Goal: Transaction & Acquisition: Purchase product/service

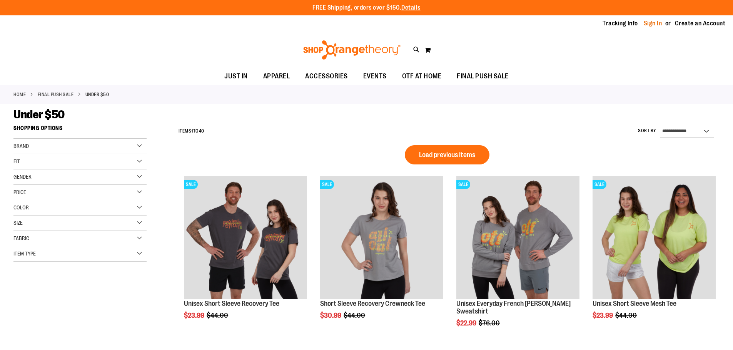
click at [656, 24] on link "Sign In" at bounding box center [653, 23] width 18 height 8
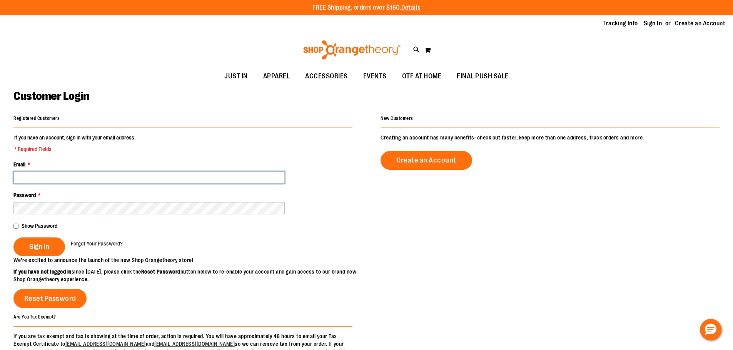
click at [101, 178] on input "Email *" at bounding box center [148, 178] width 271 height 12
type input "**********"
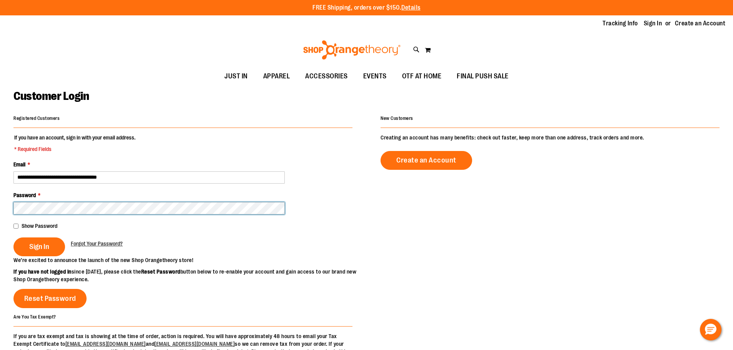
click at [13, 238] on button "Sign In" at bounding box center [39, 247] width 52 height 19
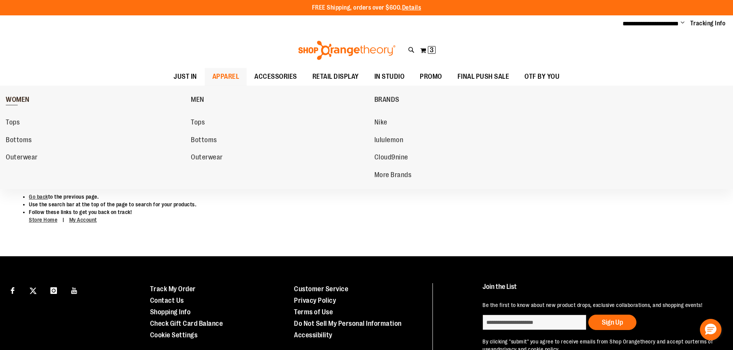
click at [14, 101] on span "WOMEN" at bounding box center [18, 101] width 24 height 10
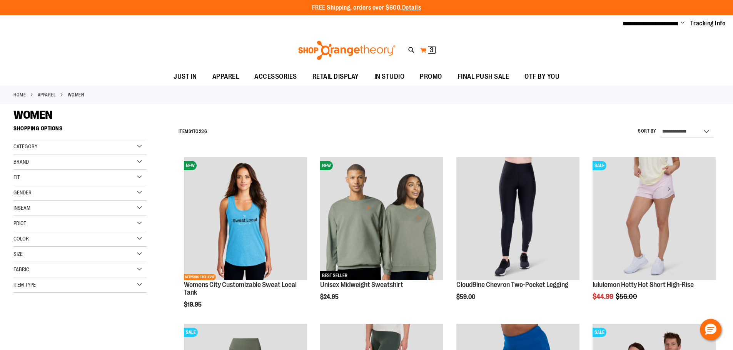
click at [426, 48] on button "My Cart 3 3 items" at bounding box center [428, 50] width 16 height 12
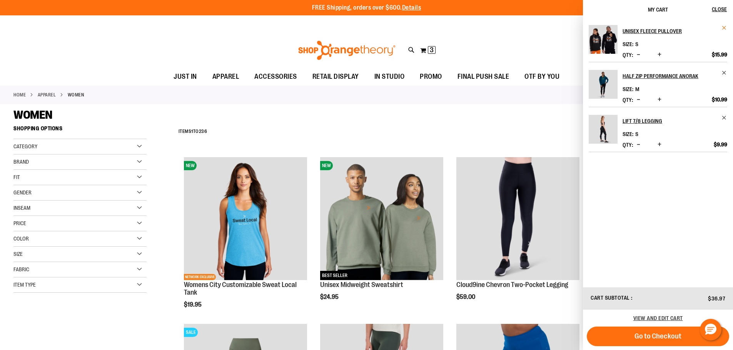
click at [723, 27] on span "Remove item" at bounding box center [724, 28] width 6 height 6
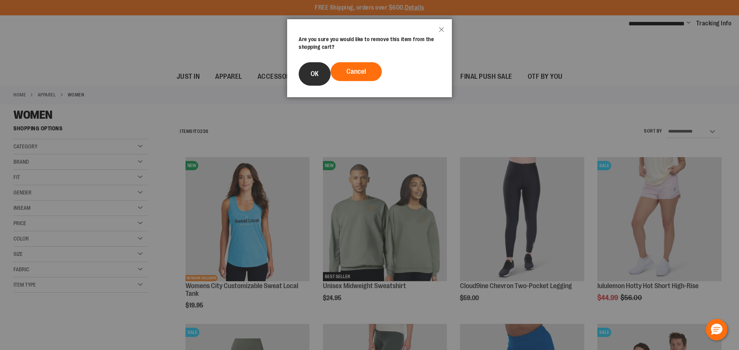
click at [322, 70] on button "OK" at bounding box center [315, 73] width 32 height 23
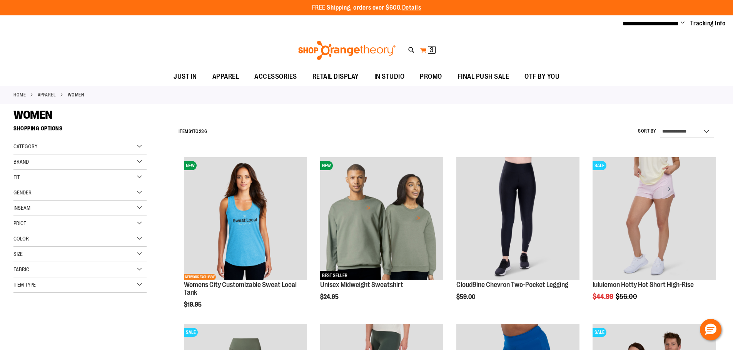
click at [435, 50] on span "3 3 items" at bounding box center [432, 50] width 8 height 8
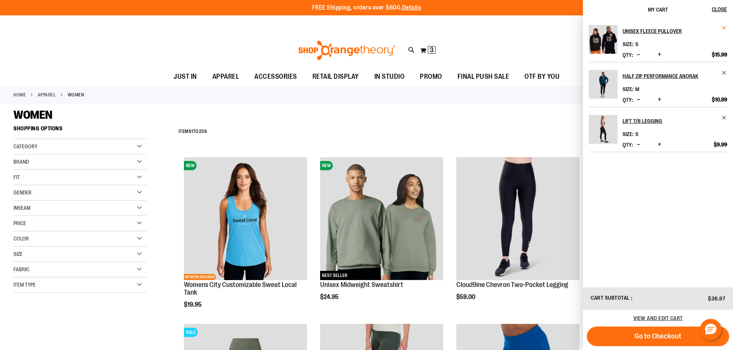
click at [725, 25] on span "Remove item" at bounding box center [724, 28] width 6 height 6
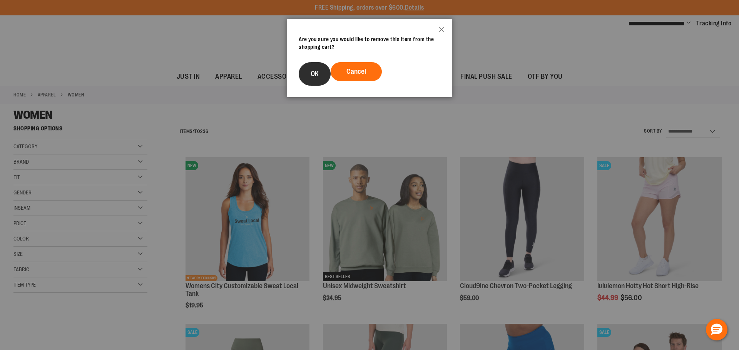
click at [311, 75] on span "OK" at bounding box center [314, 74] width 8 height 8
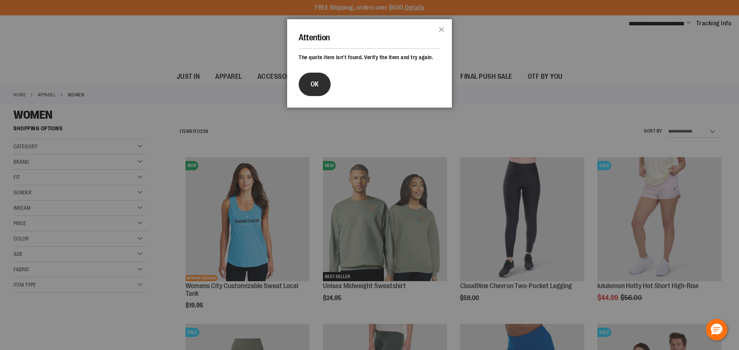
click at [314, 81] on span "OK" at bounding box center [314, 84] width 8 height 8
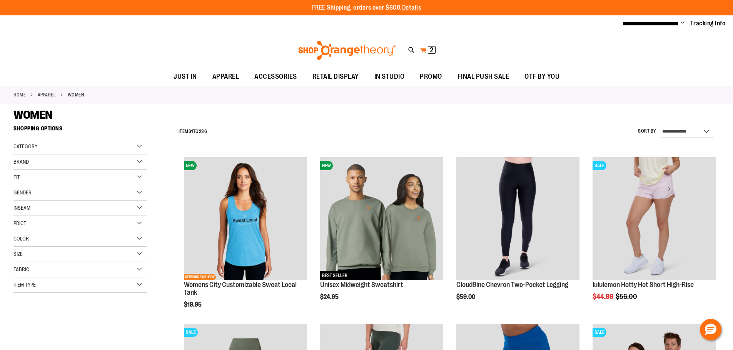
click at [428, 47] on span "2 2 items" at bounding box center [432, 50] width 8 height 8
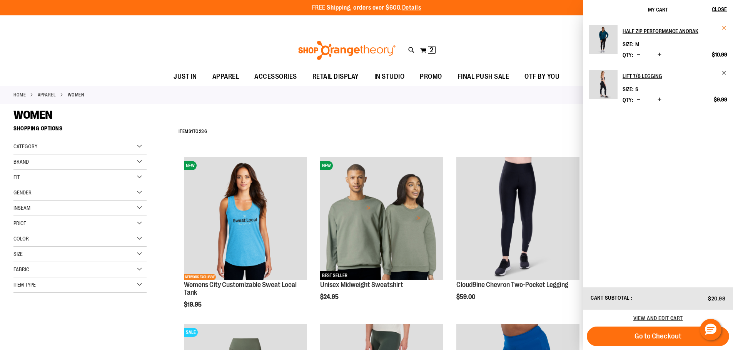
click at [726, 28] on span "Remove item" at bounding box center [724, 28] width 6 height 6
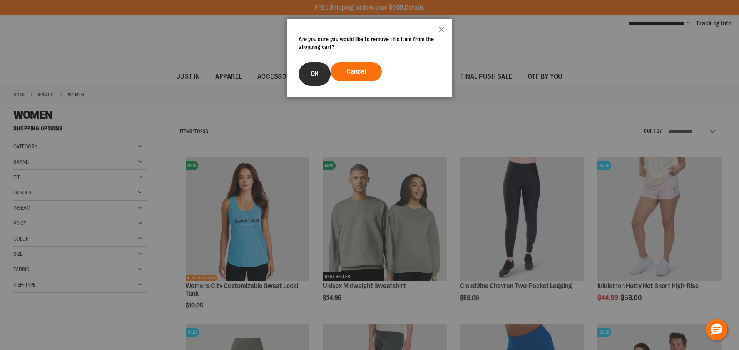
click at [307, 81] on button "OK" at bounding box center [315, 73] width 32 height 23
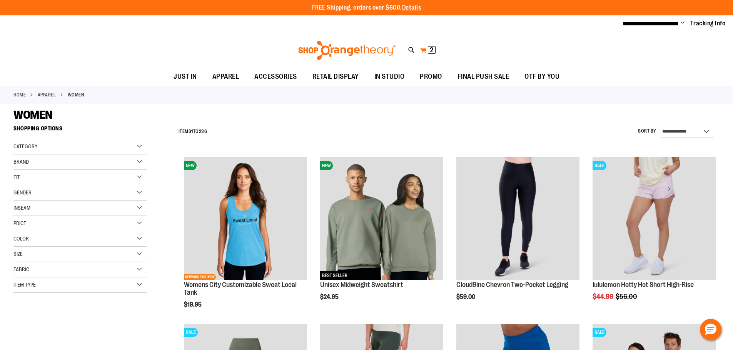
click at [429, 49] on span "2 2 items" at bounding box center [432, 50] width 8 height 8
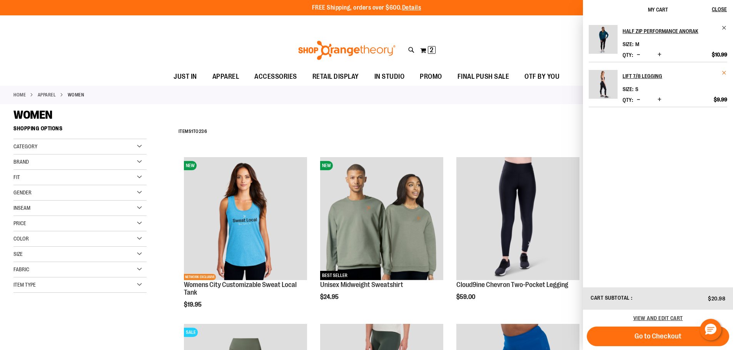
click at [722, 71] on span "Remove item" at bounding box center [724, 73] width 6 height 6
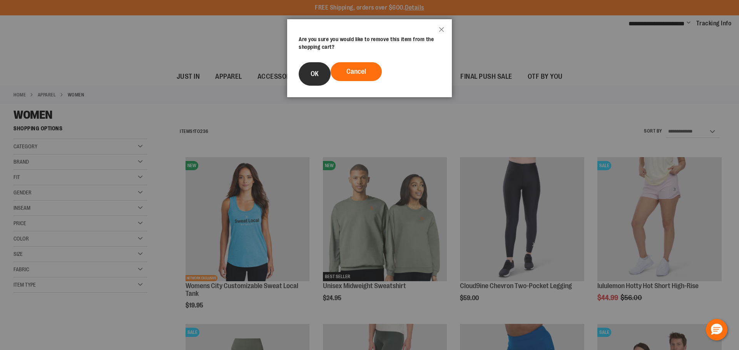
click at [311, 71] on span "OK" at bounding box center [314, 74] width 8 height 8
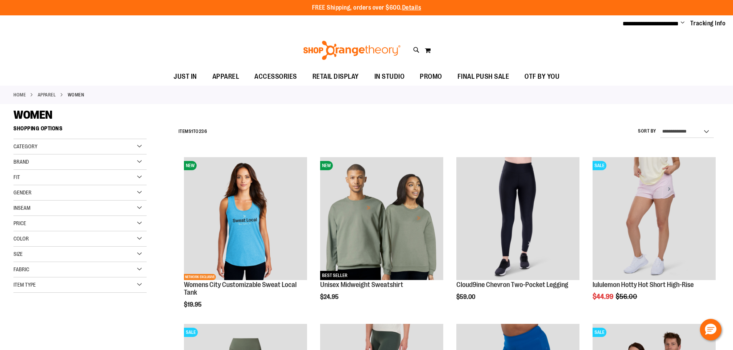
click at [423, 50] on div "Toggle Nav Search Popular Suggestions Advanced Search" at bounding box center [366, 50] width 733 height 35
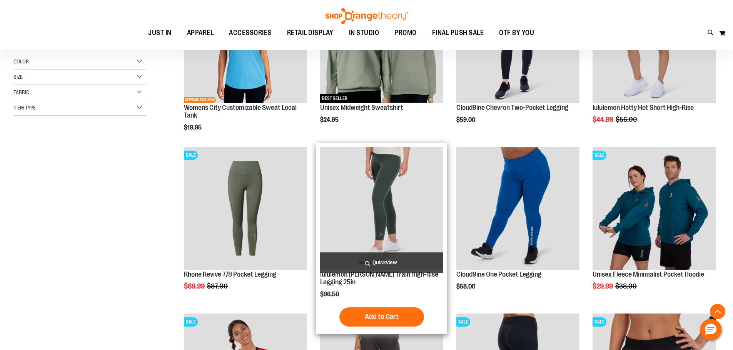
scroll to position [192, 0]
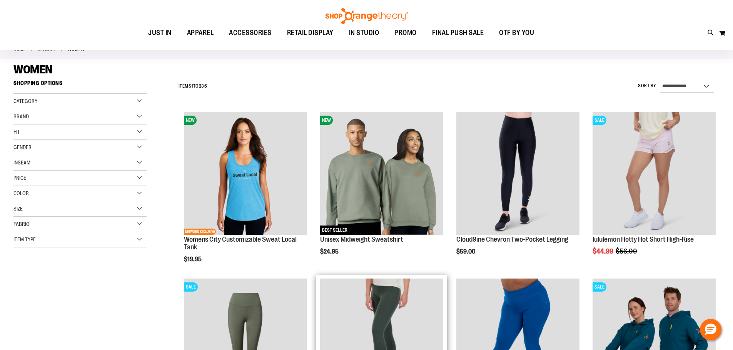
scroll to position [38, 0]
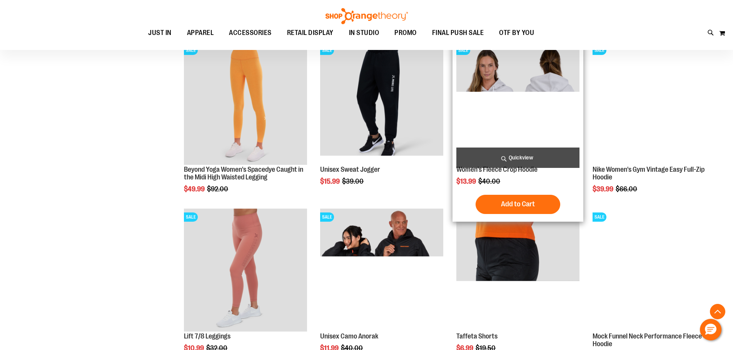
scroll to position [654, 0]
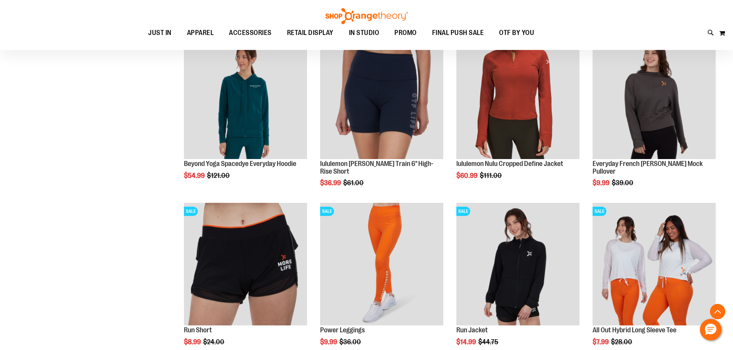
scroll to position [1269, 0]
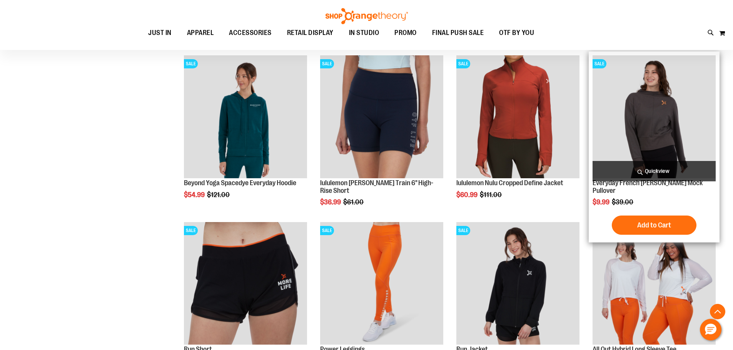
click at [667, 129] on img "product" at bounding box center [653, 116] width 123 height 123
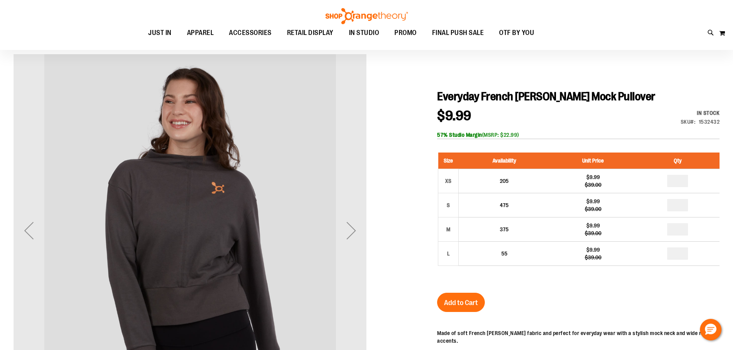
scroll to position [77, 0]
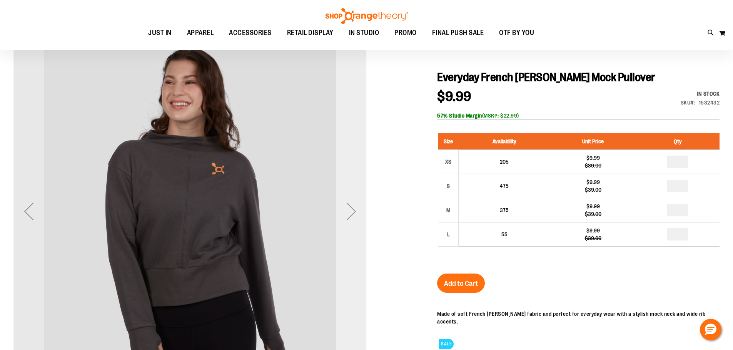
click at [349, 210] on div "Next" at bounding box center [351, 211] width 31 height 31
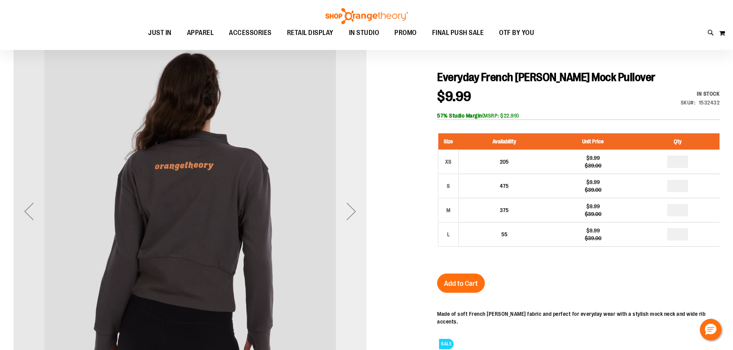
click at [349, 210] on div "Next" at bounding box center [351, 211] width 31 height 31
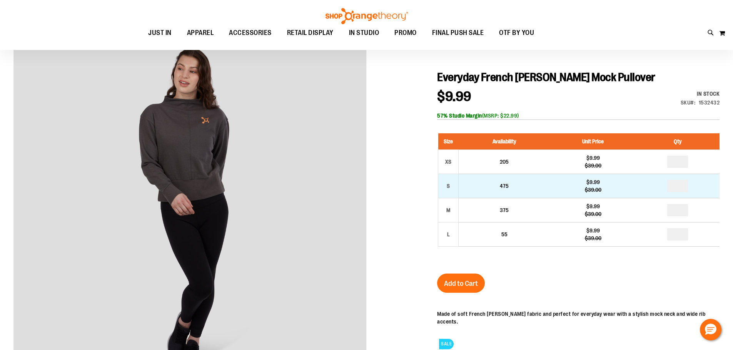
click at [680, 181] on td "*" at bounding box center [677, 186] width 83 height 24
click at [679, 185] on input "number" at bounding box center [677, 186] width 21 height 12
type input "*"
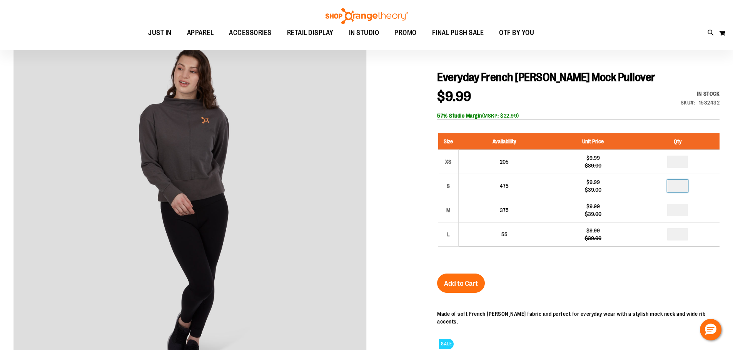
click at [647, 334] on div "SALE" at bounding box center [578, 343] width 282 height 18
click at [482, 289] on button "Add to Cart" at bounding box center [461, 283] width 48 height 19
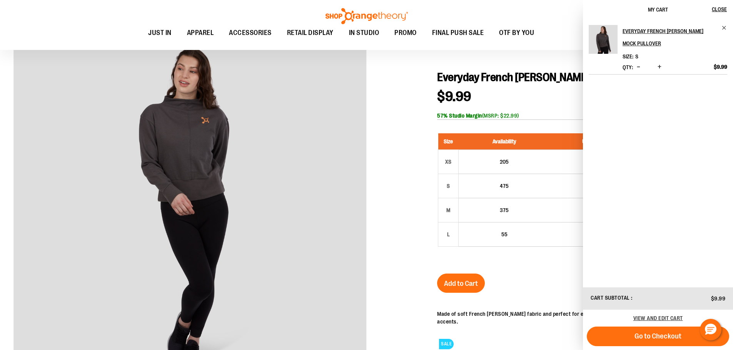
drag, startPoint x: 473, startPoint y: 72, endPoint x: 178, endPoint y: 67, distance: 295.5
click at [469, 72] on span "Everyday French [PERSON_NAME] Mock Pullover" at bounding box center [546, 77] width 218 height 13
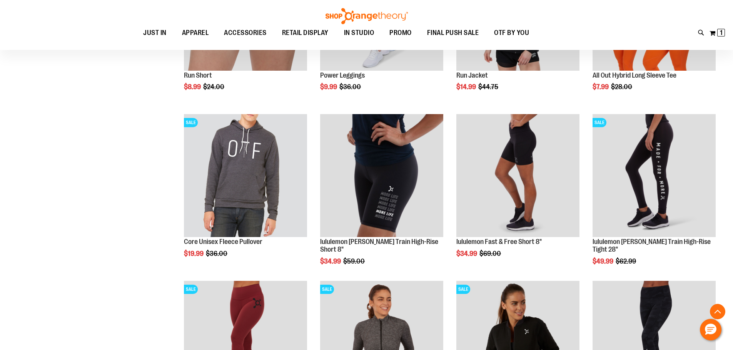
scroll to position [461, 0]
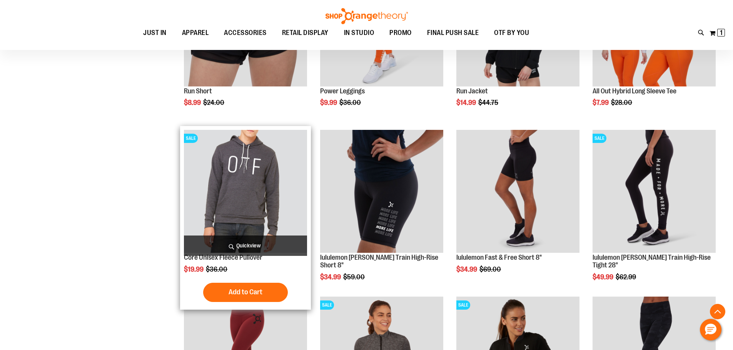
click at [234, 188] on img "product" at bounding box center [245, 191] width 123 height 123
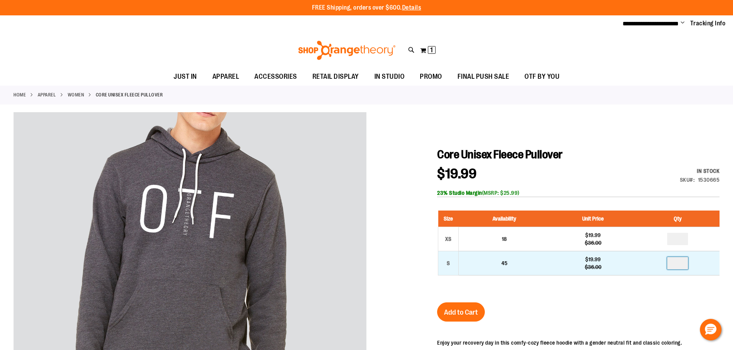
drag, startPoint x: 684, startPoint y: 261, endPoint x: 636, endPoint y: 260, distance: 47.7
click at [636, 260] on tr "S 45 $19.99 $36.00" at bounding box center [579, 263] width 282 height 24
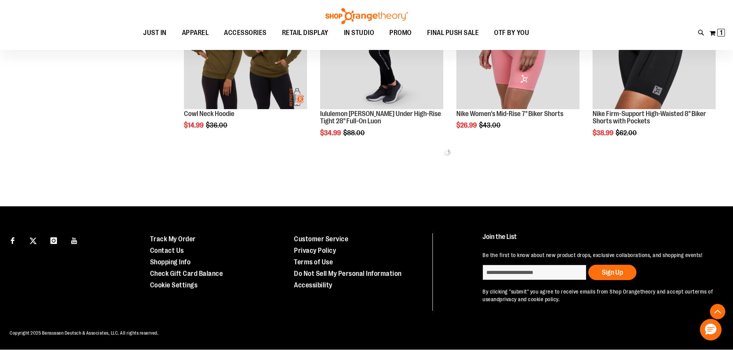
scroll to position [419, 0]
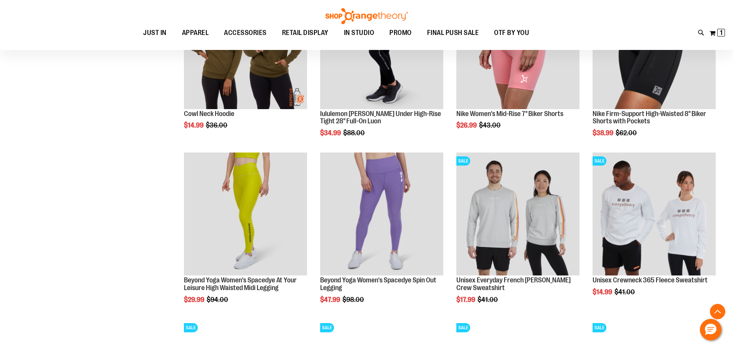
scroll to position [458, 0]
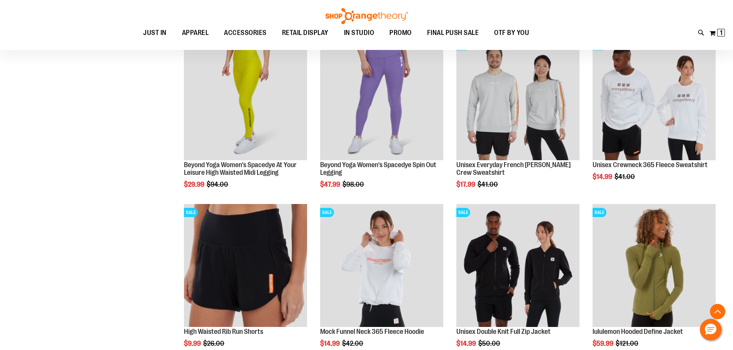
scroll to position [573, 0]
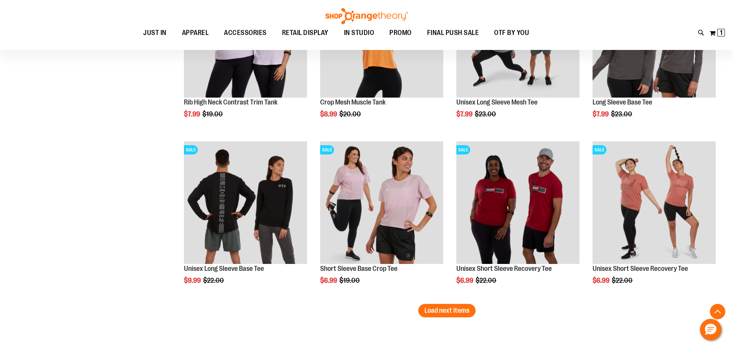
scroll to position [1266, 0]
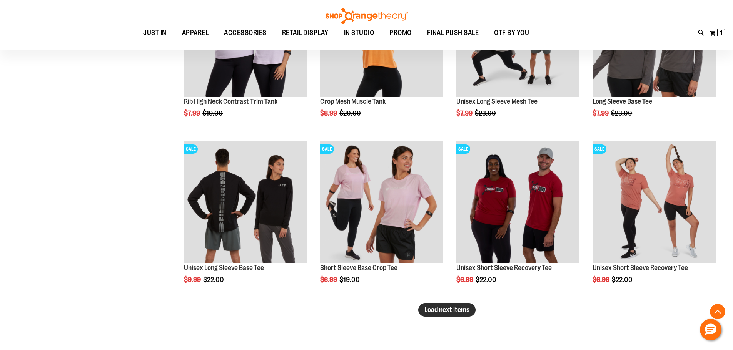
click at [446, 314] on span "Load next items" at bounding box center [446, 310] width 45 height 8
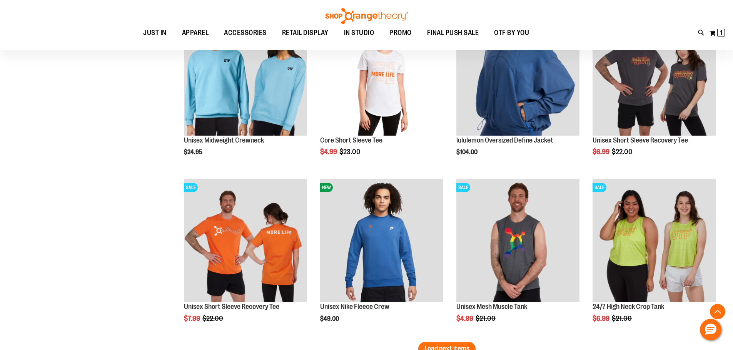
scroll to position [1689, 0]
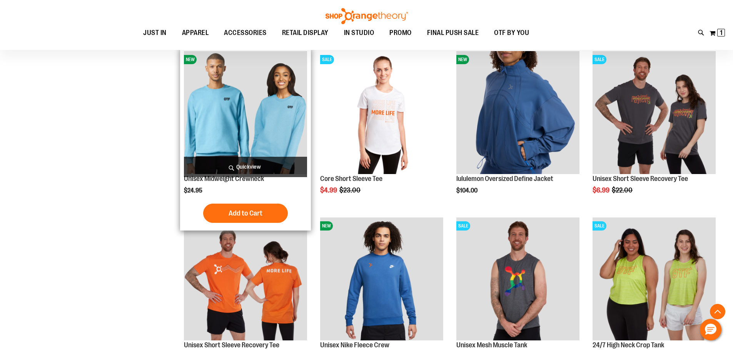
click at [264, 117] on img "product" at bounding box center [245, 112] width 123 height 123
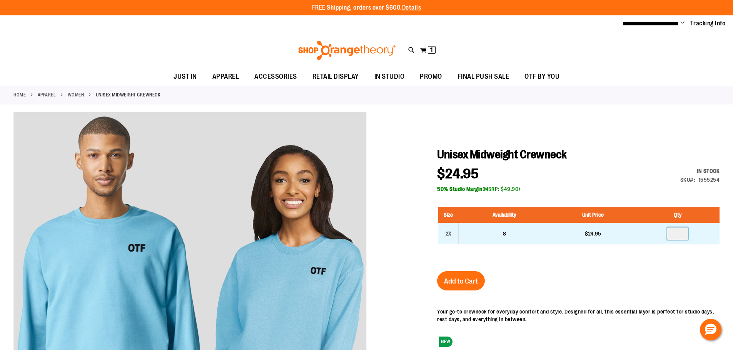
click at [678, 233] on input "number" at bounding box center [677, 234] width 21 height 12
type input "*"
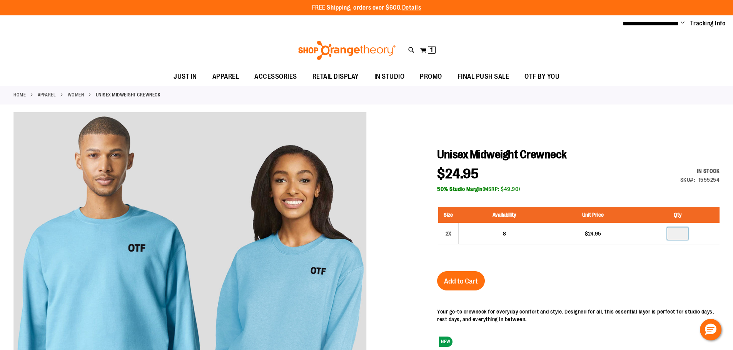
click at [662, 274] on div "Unisex Midweight Crewneck $24.95 In stock Only %1 left SKU 1555254 50% Studio M…" at bounding box center [578, 295] width 282 height 295
click at [441, 274] on button "Add to Cart" at bounding box center [461, 281] width 48 height 19
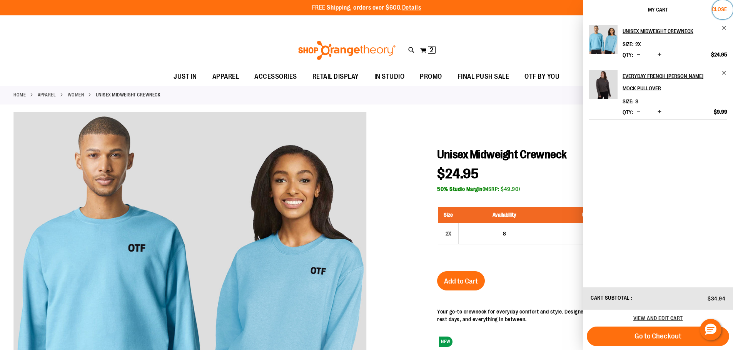
click at [723, 5] on button "Close" at bounding box center [722, 9] width 21 height 19
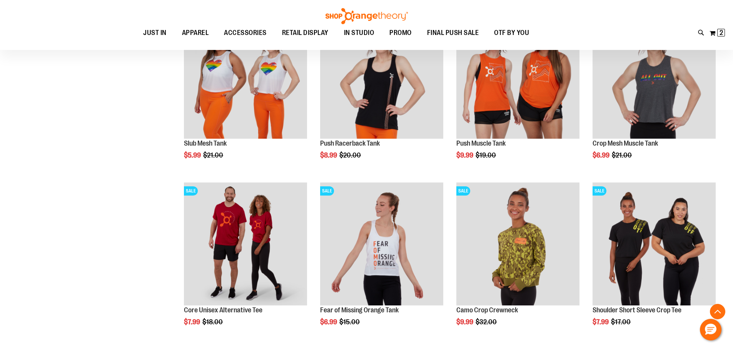
scroll to position [577, 0]
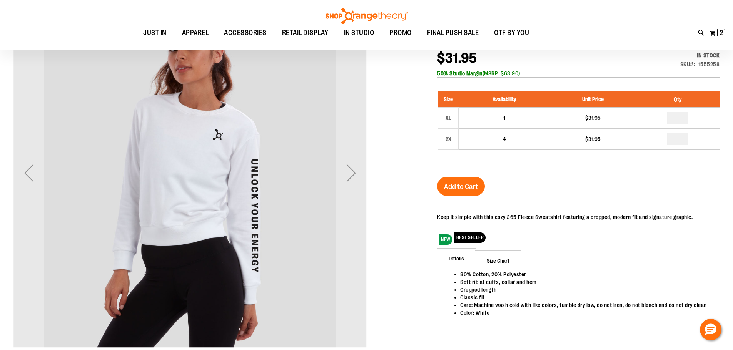
scroll to position [77, 0]
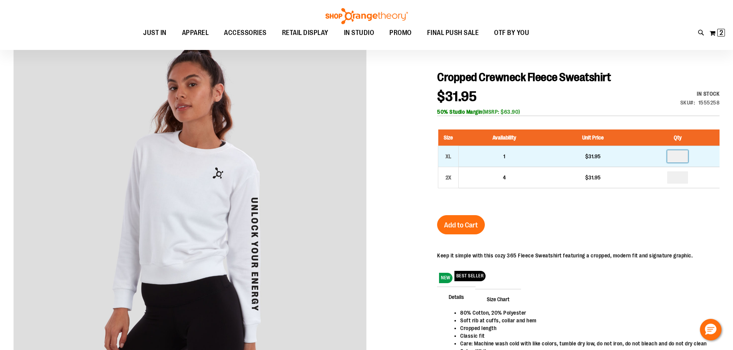
drag, startPoint x: 675, startPoint y: 155, endPoint x: 691, endPoint y: 156, distance: 15.8
click at [691, 156] on td at bounding box center [677, 156] width 83 height 21
type input "*"
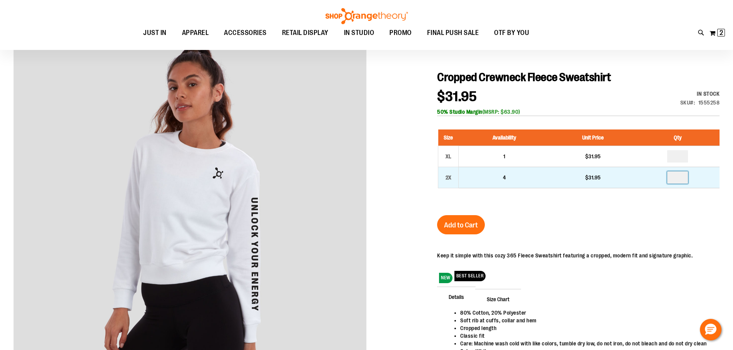
click at [676, 178] on input "number" at bounding box center [677, 178] width 21 height 12
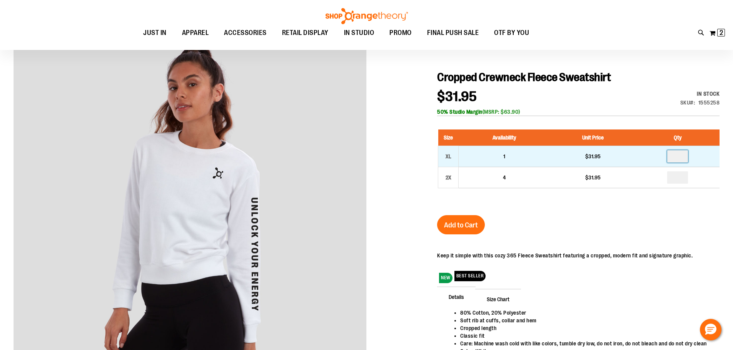
type input "*"
drag, startPoint x: 682, startPoint y: 158, endPoint x: 650, endPoint y: 157, distance: 32.3
click at [650, 157] on td "*" at bounding box center [677, 156] width 83 height 21
type input "*"
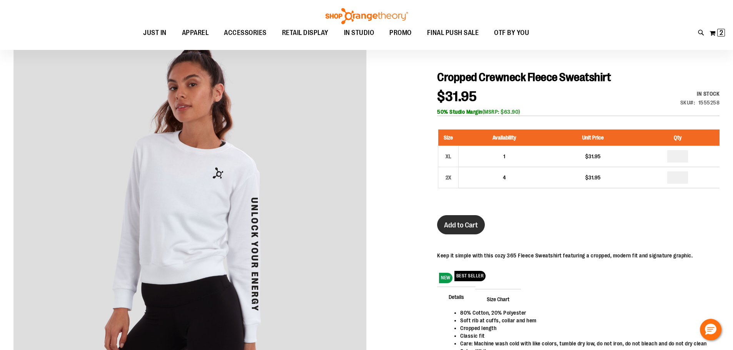
click at [451, 226] on span "Add to Cart" at bounding box center [461, 225] width 34 height 8
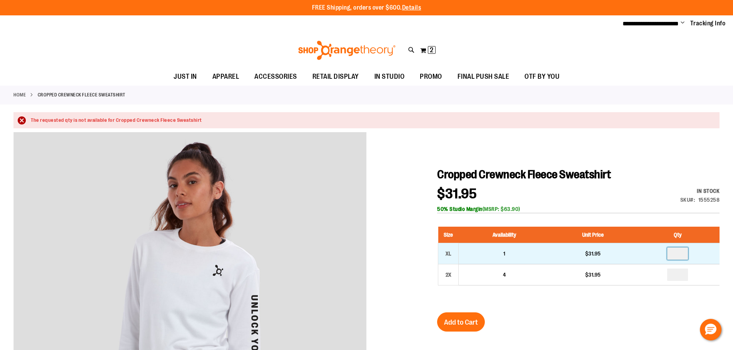
drag, startPoint x: 668, startPoint y: 248, endPoint x: 674, endPoint y: 248, distance: 6.2
click at [670, 248] on input "number" at bounding box center [677, 254] width 21 height 12
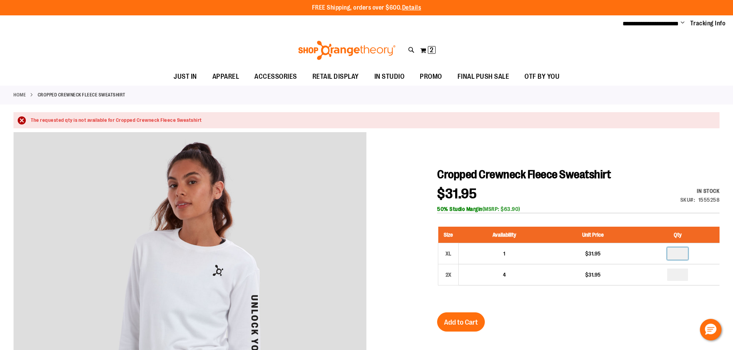
type input "*"
click at [435, 326] on div at bounding box center [366, 329] width 706 height 395
click at [470, 327] on button "Add to Cart" at bounding box center [461, 322] width 48 height 19
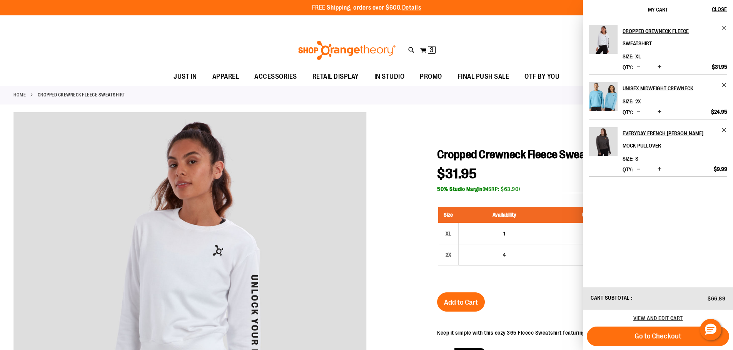
click at [384, 148] on div at bounding box center [366, 309] width 706 height 395
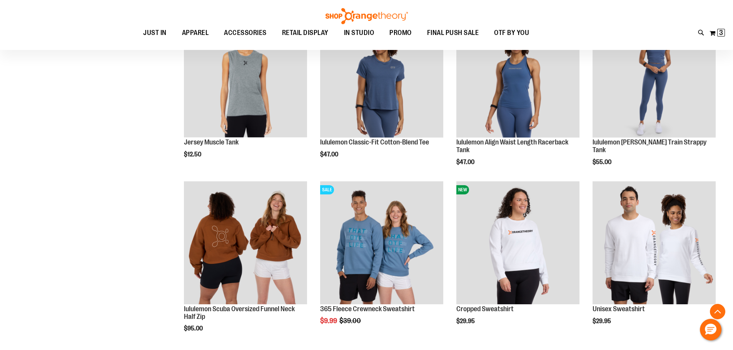
scroll to position [615, 0]
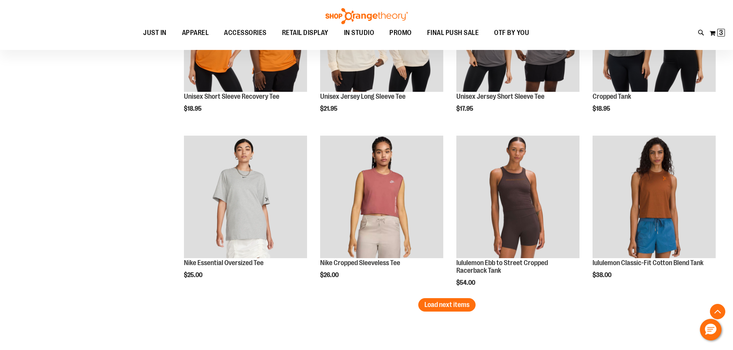
scroll to position [1308, 0]
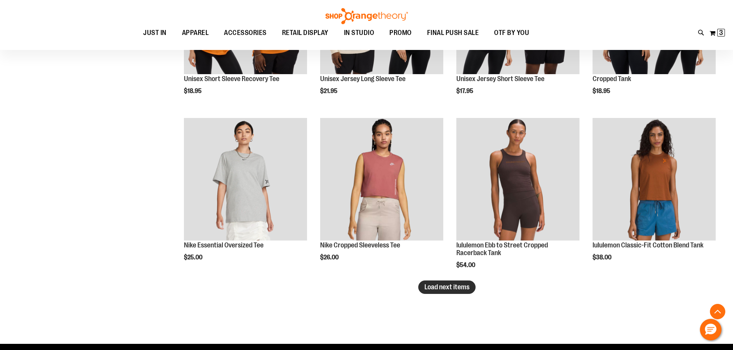
click at [452, 291] on span "Load next items" at bounding box center [446, 288] width 45 height 8
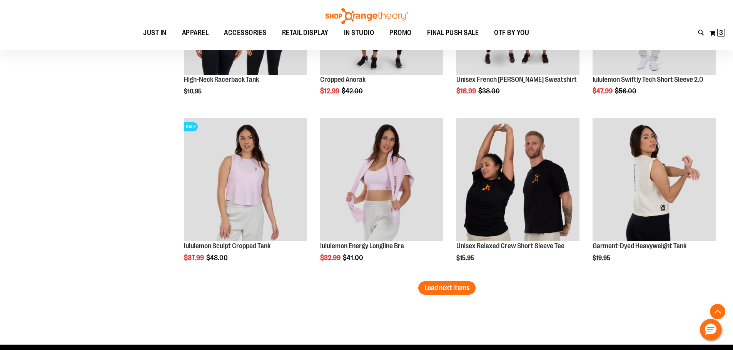
scroll to position [1846, 0]
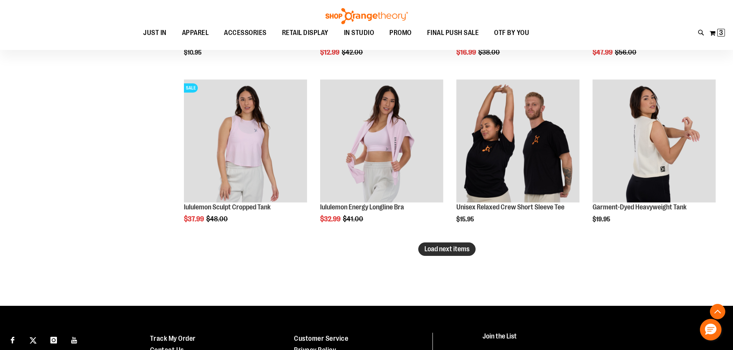
click at [460, 249] on span "Load next items" at bounding box center [446, 249] width 45 height 8
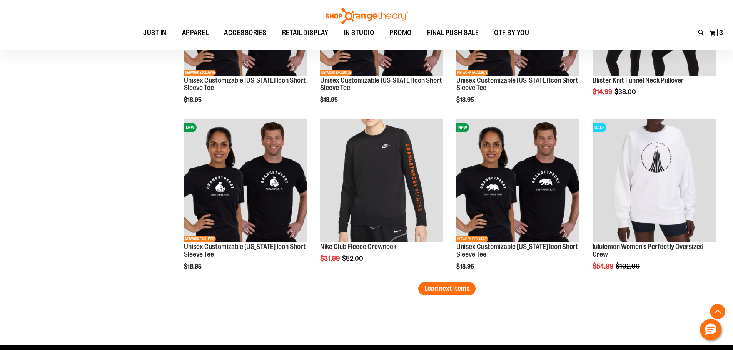
scroll to position [2308, 0]
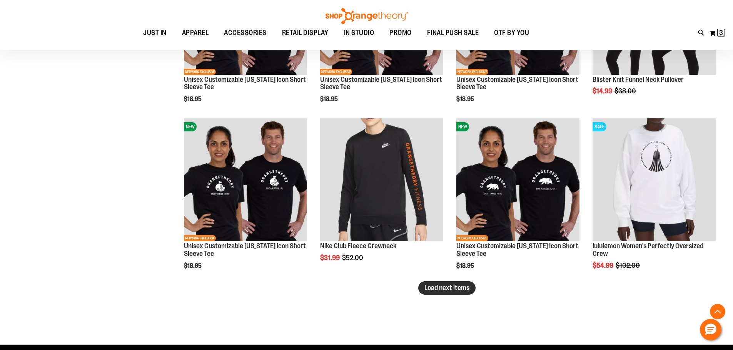
click at [462, 288] on span "Load next items" at bounding box center [446, 288] width 45 height 8
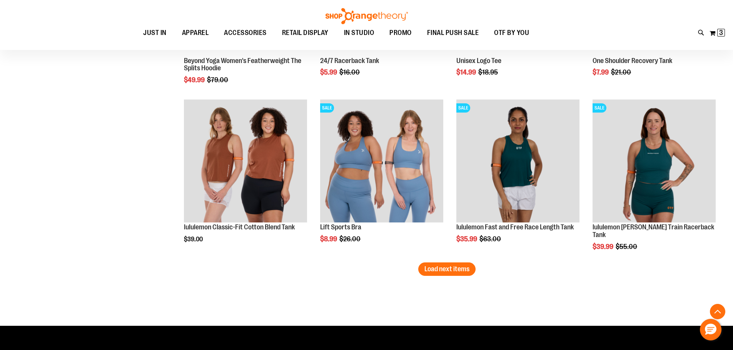
scroll to position [2846, 0]
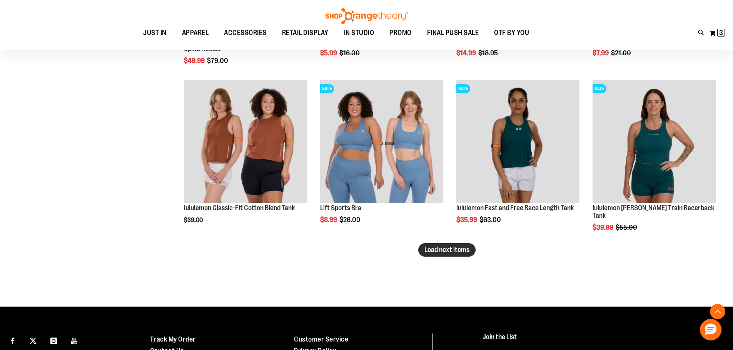
click at [457, 249] on span "Load next items" at bounding box center [446, 250] width 45 height 8
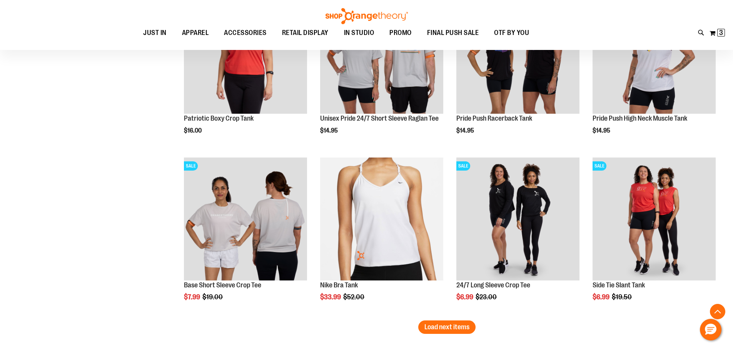
scroll to position [3308, 0]
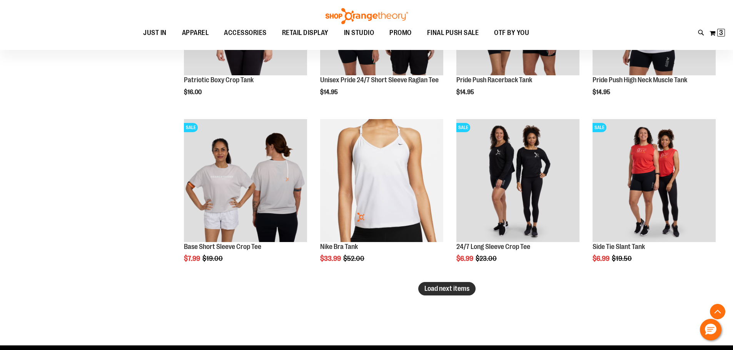
click at [444, 291] on span "Load next items" at bounding box center [446, 289] width 45 height 8
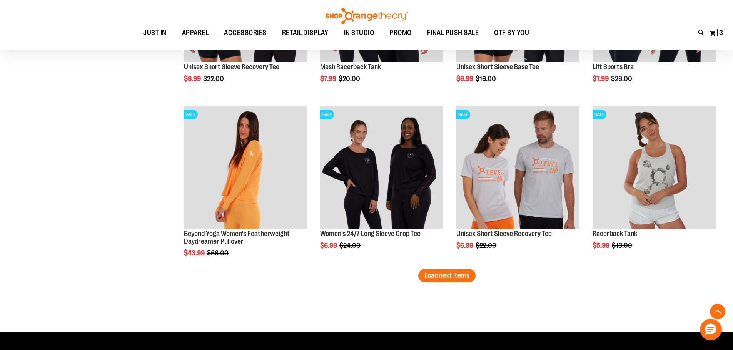
scroll to position [3847, 0]
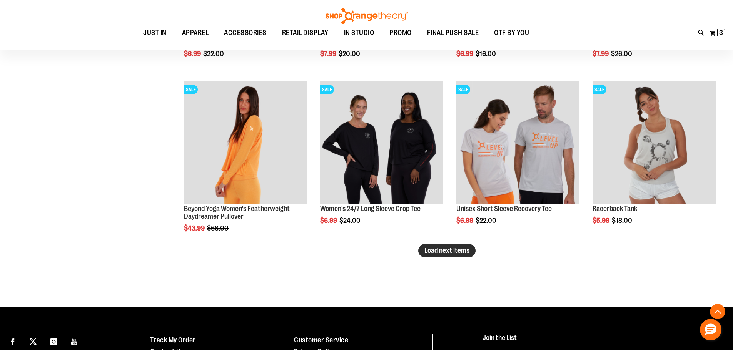
click at [465, 252] on span "Load next items" at bounding box center [446, 251] width 45 height 8
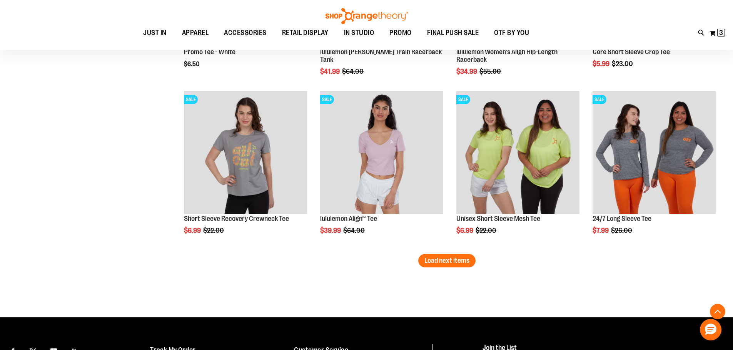
scroll to position [4347, 0]
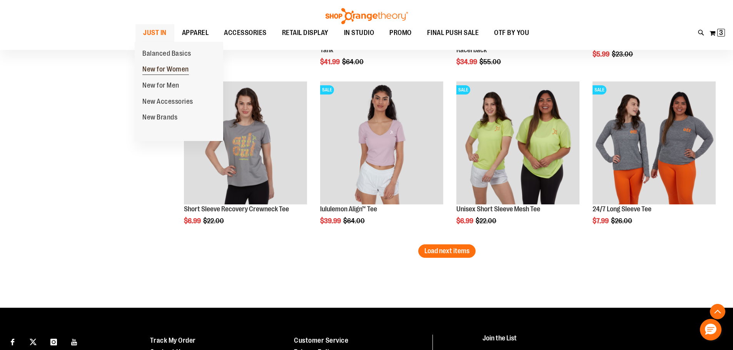
click at [160, 67] on span "New for Women" at bounding box center [165, 70] width 47 height 10
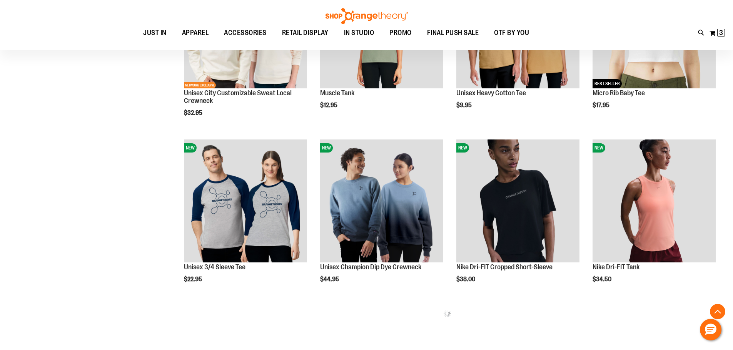
scroll to position [384, 0]
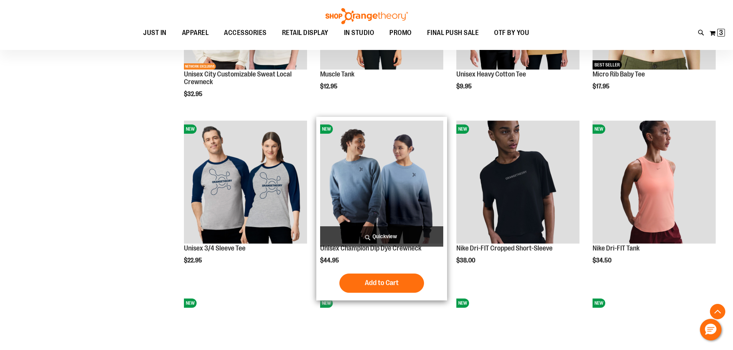
click at [399, 174] on img "product" at bounding box center [381, 182] width 123 height 123
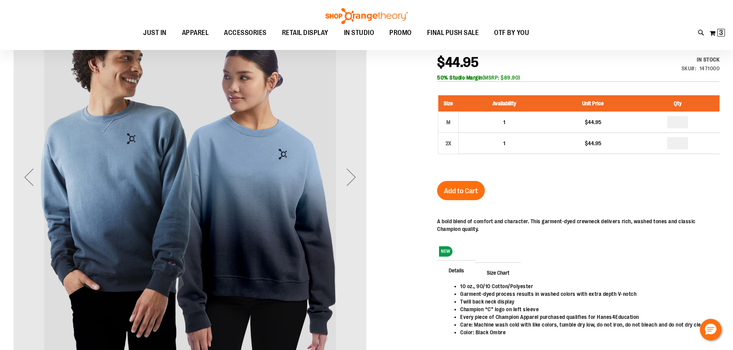
scroll to position [115, 0]
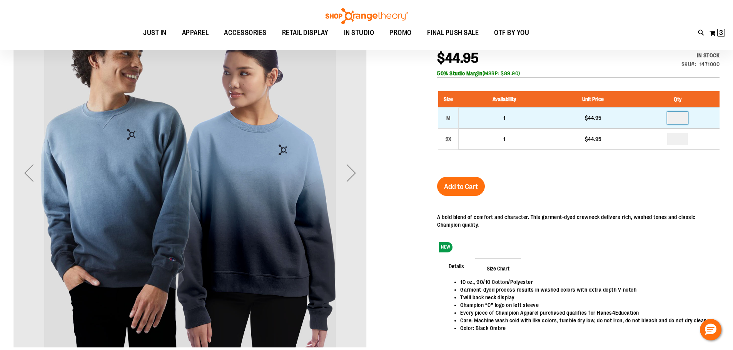
click at [680, 120] on input "number" at bounding box center [677, 118] width 21 height 12
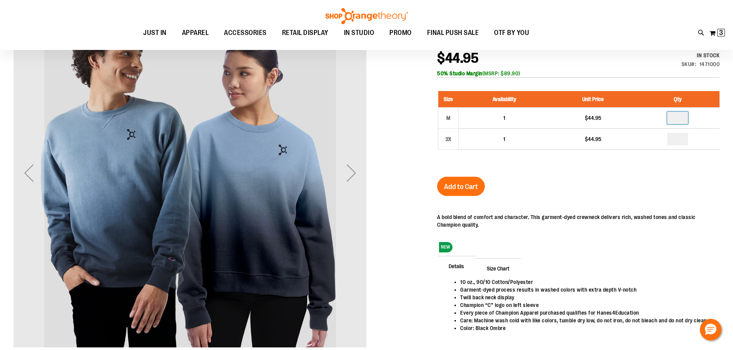
type input "*"
click at [599, 201] on div "Unisex Champion Dip Dye Crewneck $44.95 In stock Only %1 left SKU 1471000 50% S…" at bounding box center [578, 198] width 282 height 332
click at [459, 181] on button "Add to Cart" at bounding box center [461, 186] width 48 height 19
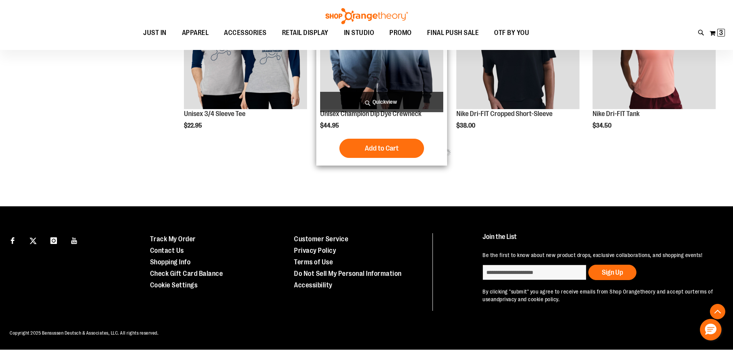
scroll to position [384, 0]
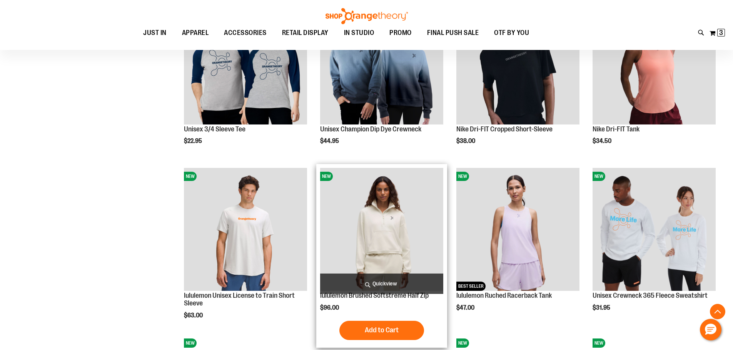
scroll to position [423, 0]
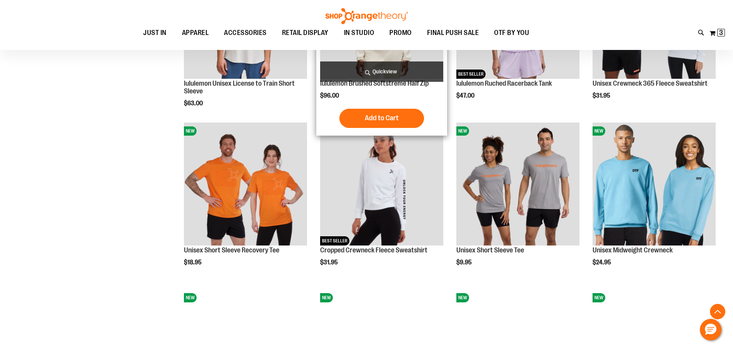
scroll to position [654, 0]
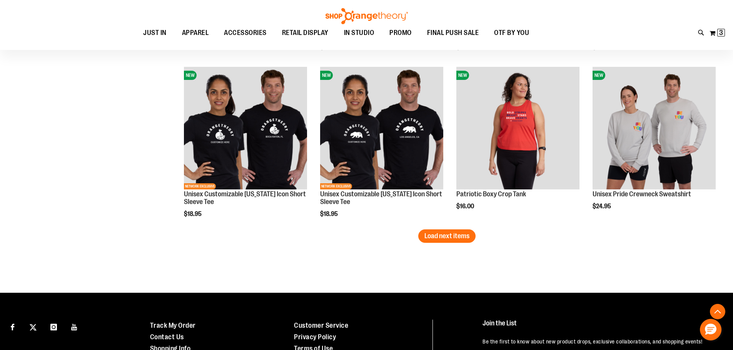
scroll to position [1346, 0]
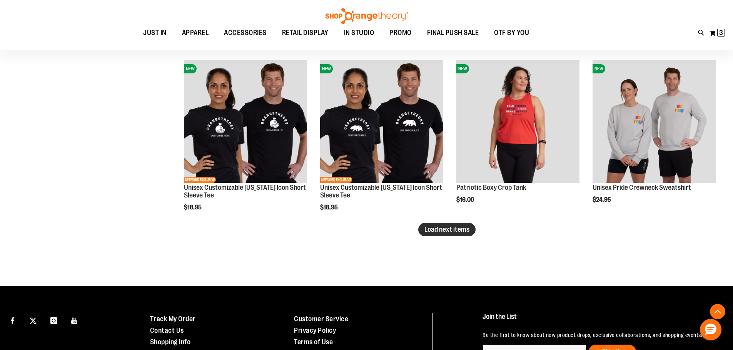
click at [463, 232] on span "Load next items" at bounding box center [446, 230] width 45 height 8
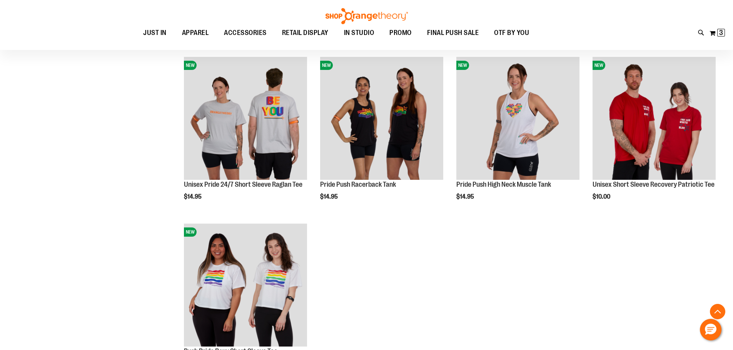
scroll to position [1538, 0]
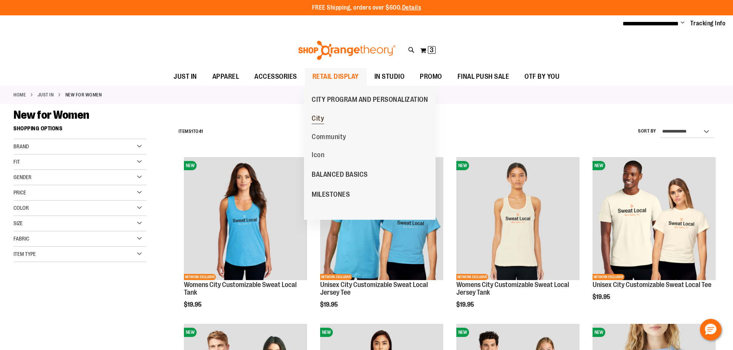
click at [322, 115] on span "City" at bounding box center [318, 120] width 12 height 10
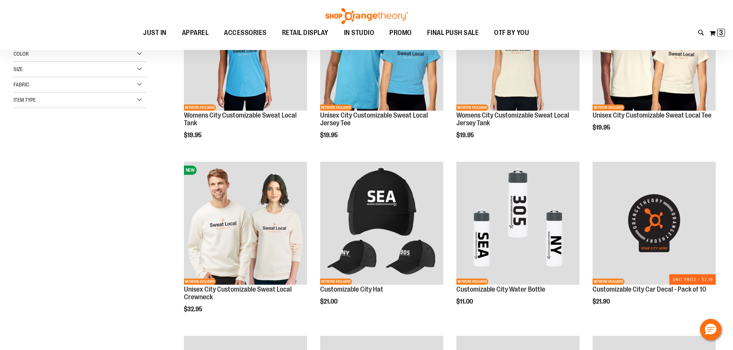
scroll to position [115, 0]
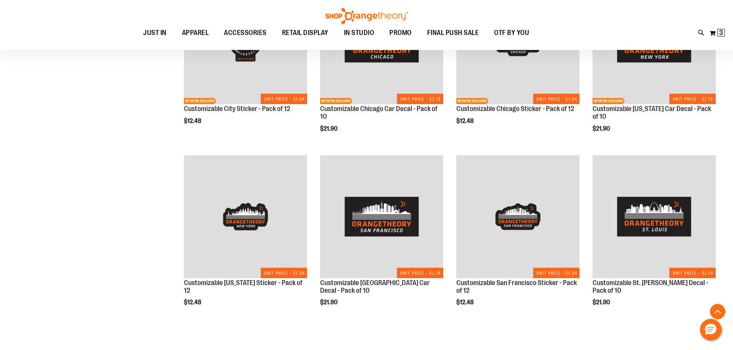
scroll to position [461, 0]
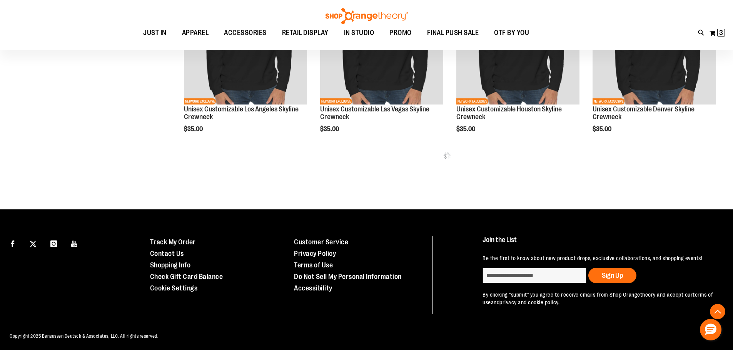
scroll to position [961, 0]
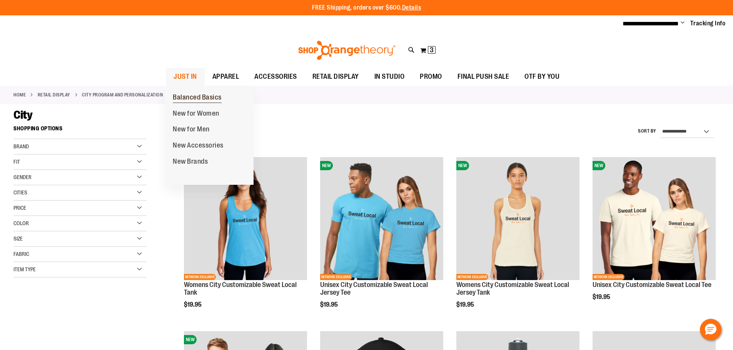
click at [189, 93] on span "Balanced Basics" at bounding box center [197, 98] width 49 height 10
